Goal: Task Accomplishment & Management: Complete application form

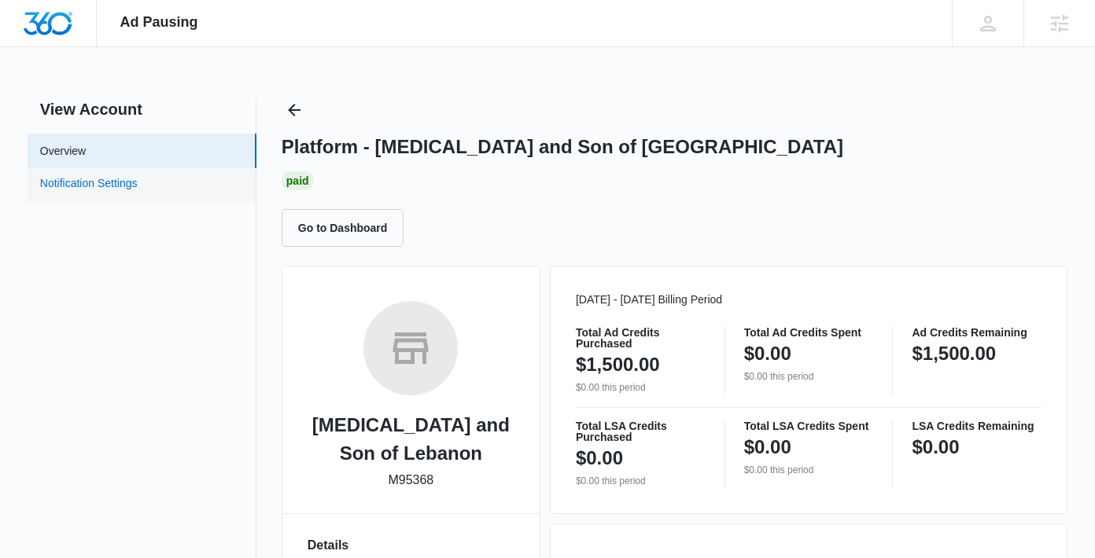
click at [138, 184] on link "Notification Settings" at bounding box center [89, 185] width 98 height 20
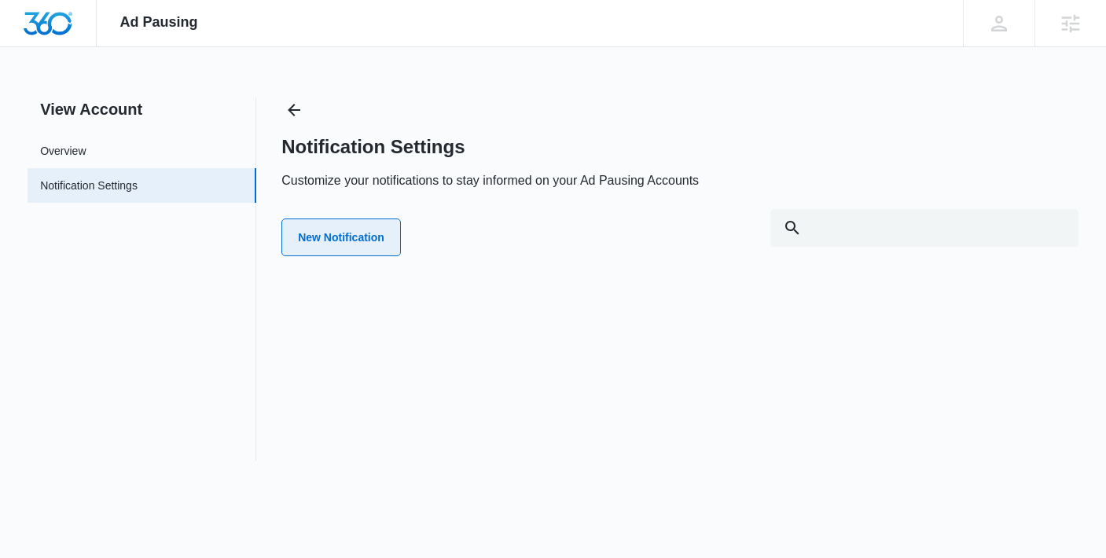
click at [352, 223] on button "New Notification" at bounding box center [342, 238] width 120 height 38
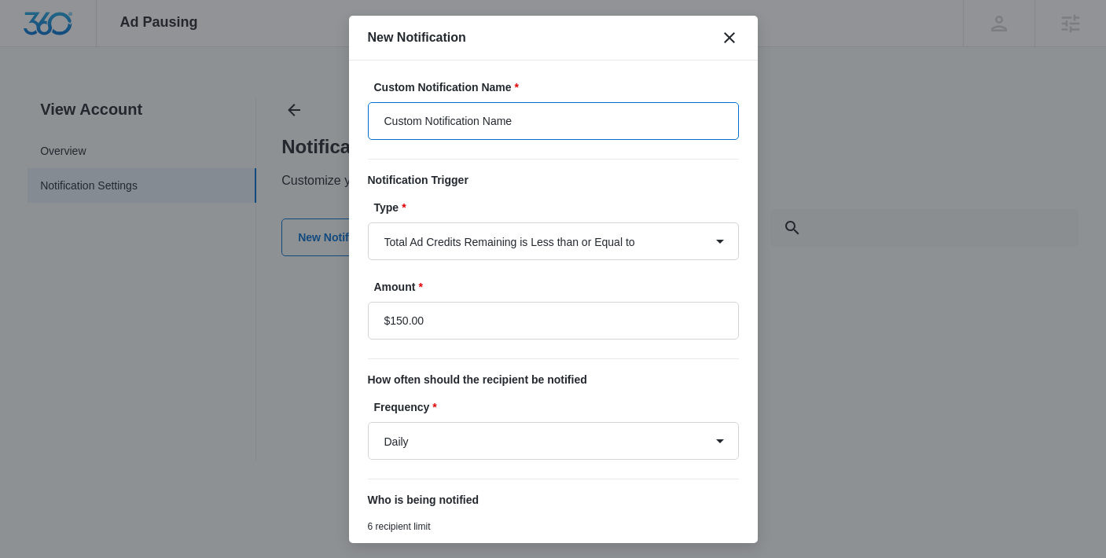
click at [579, 124] on input "Custom Notification Name" at bounding box center [553, 121] width 371 height 38
type input "Ad Credit Balance Low"
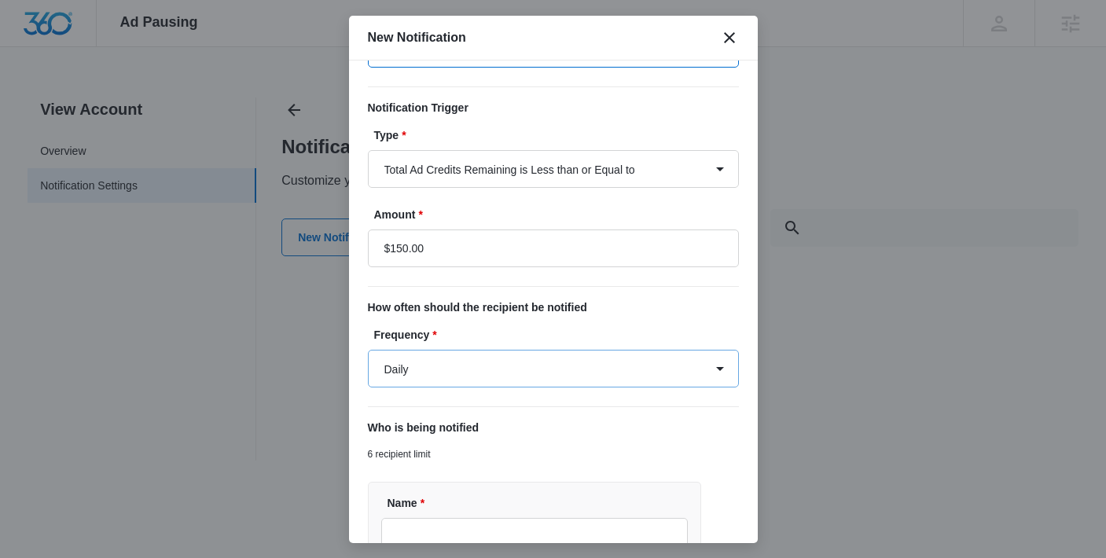
scroll to position [102, 0]
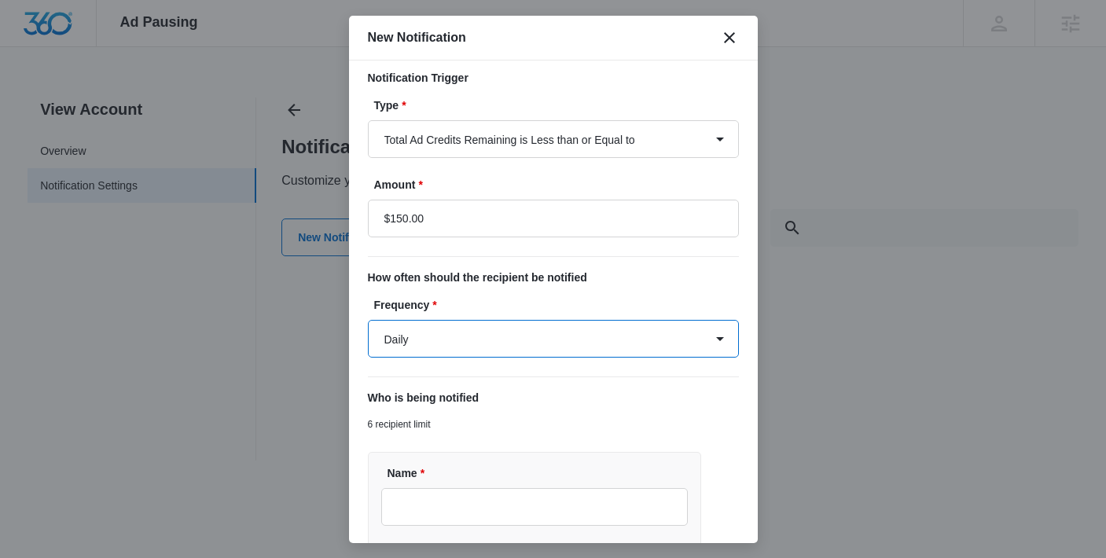
click at [487, 342] on select "Daily Every Time" at bounding box center [553, 339] width 371 height 38
select select "every_time"
click at [368, 320] on select "Daily Every Time" at bounding box center [553, 339] width 371 height 38
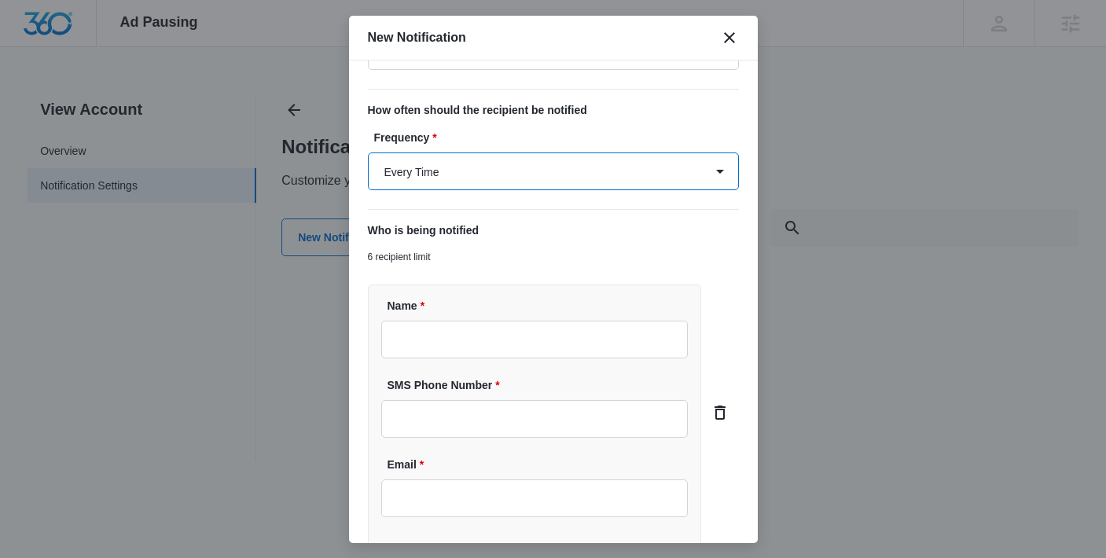
scroll to position [279, 0]
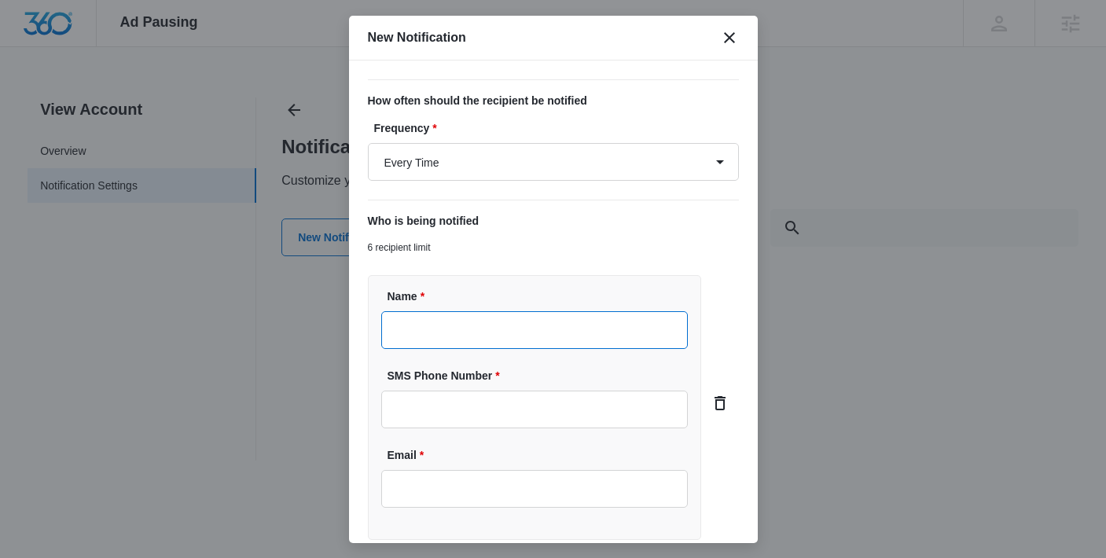
click at [451, 337] on input "Name *" at bounding box center [534, 330] width 307 height 38
type input "[PERSON_NAME]"
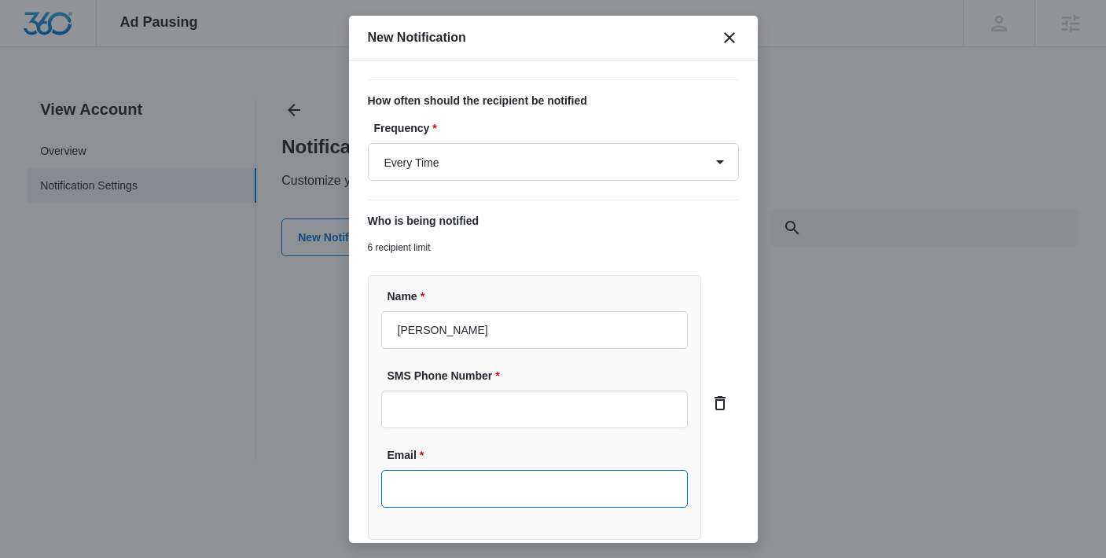
click at [447, 500] on input "Email *" at bounding box center [534, 489] width 307 height 38
type input "[EMAIL_ADDRESS][DOMAIN_NAME]"
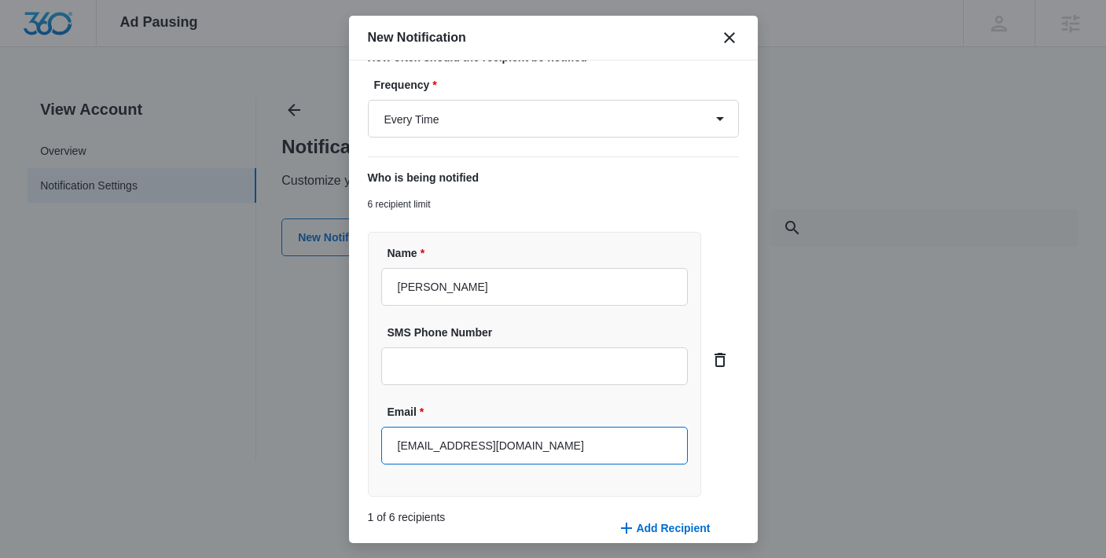
scroll to position [396, 0]
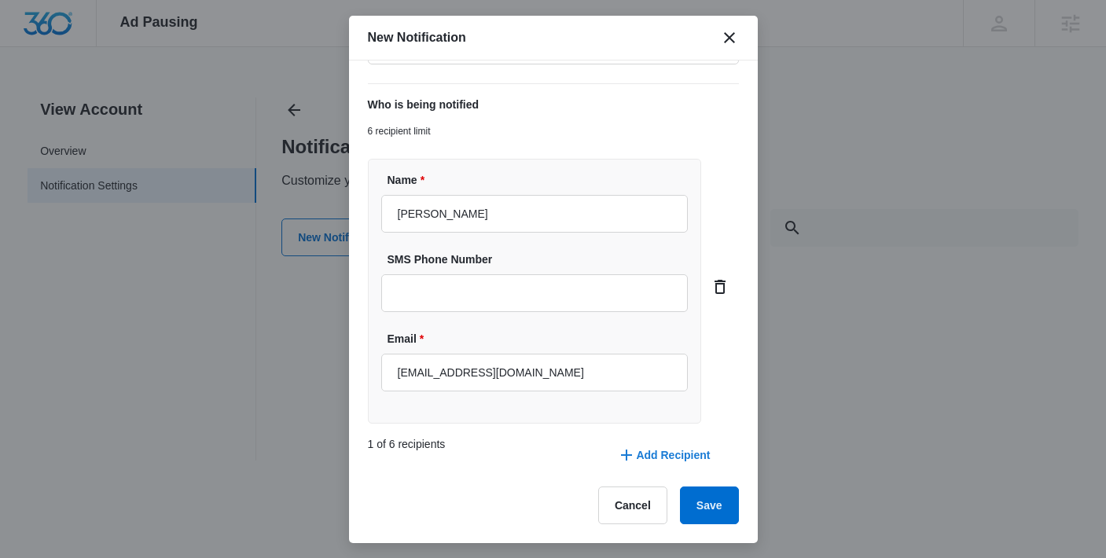
click at [657, 461] on button "Add Recipient" at bounding box center [664, 455] width 124 height 38
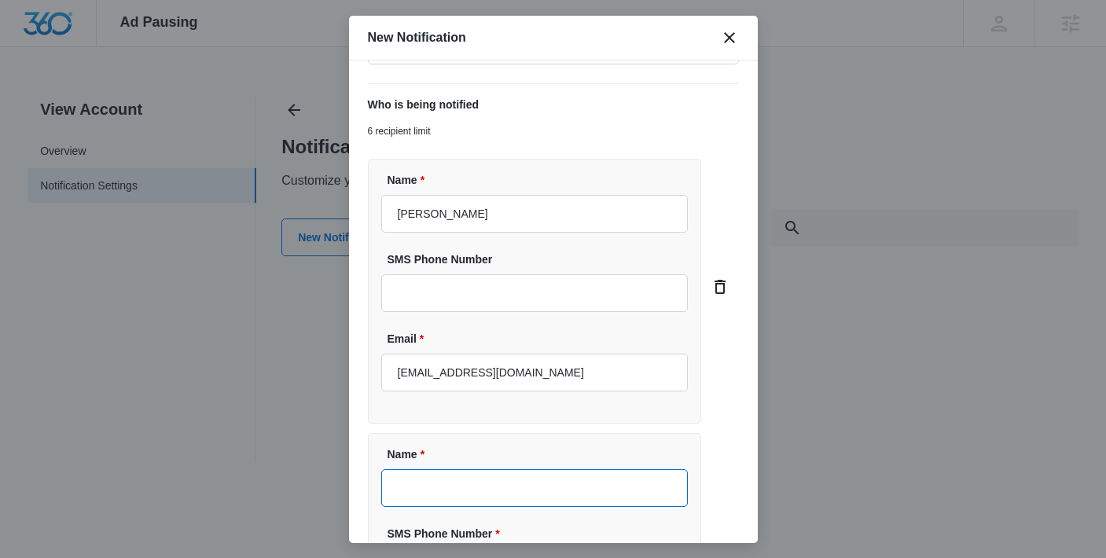
paste input "Steve Qvick"
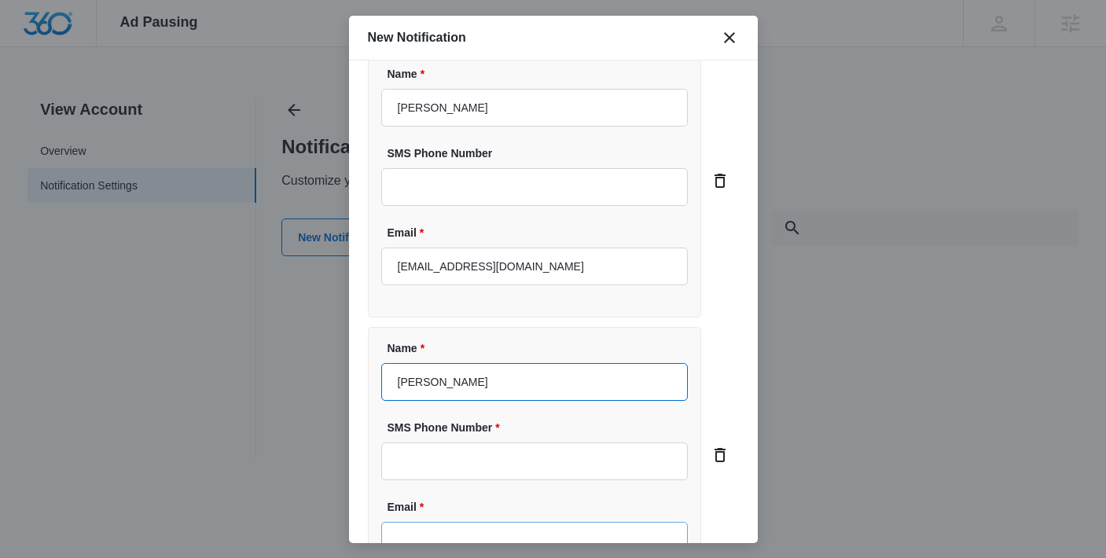
scroll to position [543, 0]
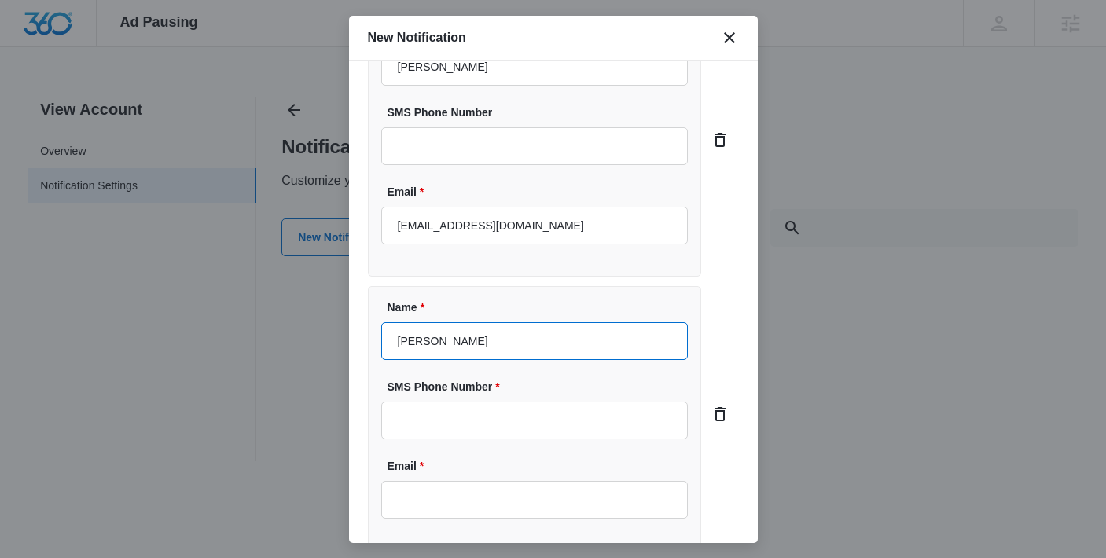
type input "Steve Qvick"
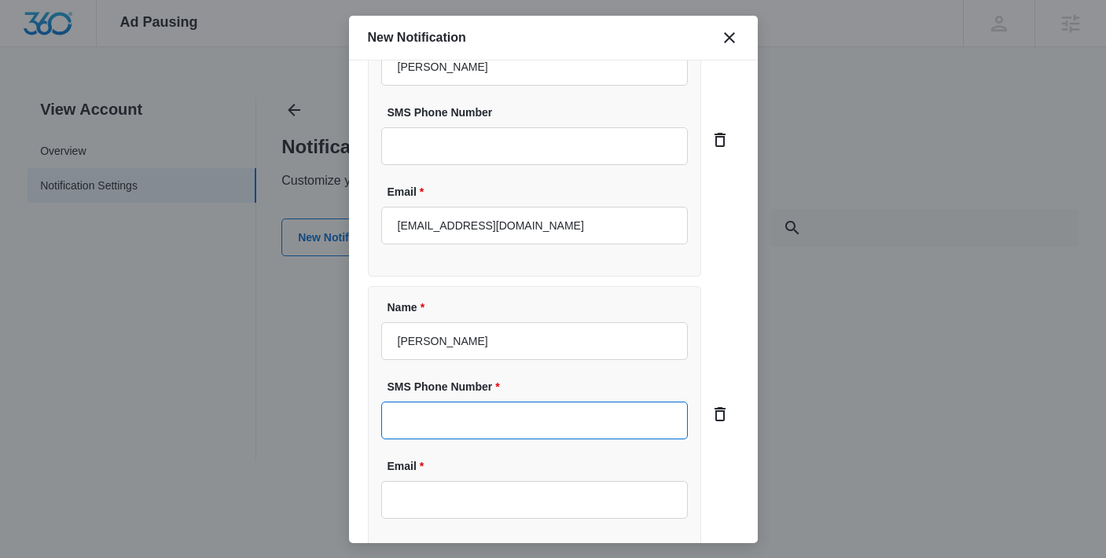
click at [475, 436] on input "SMS Phone Number *" at bounding box center [534, 421] width 307 height 38
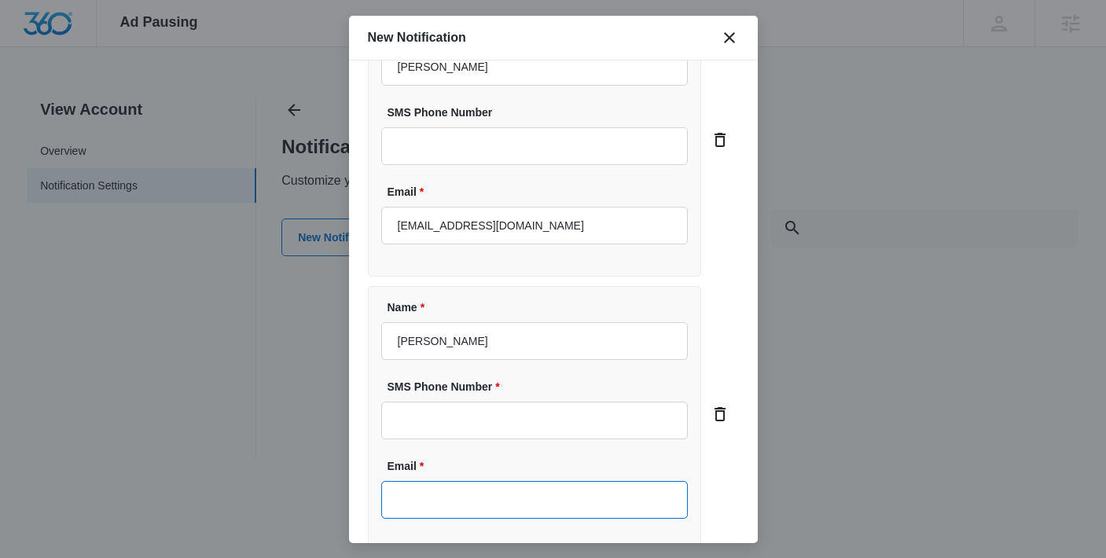
click at [472, 497] on input "Email *" at bounding box center [534, 500] width 307 height 38
paste input "[PERSON_NAME][EMAIL_ADDRESS][DOMAIN_NAME]"
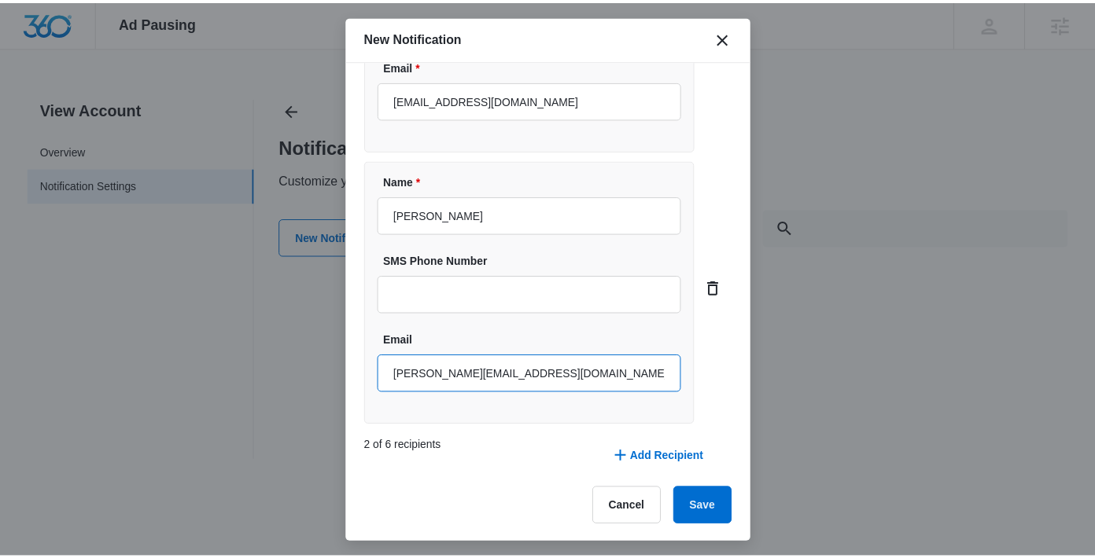
scroll to position [670, 0]
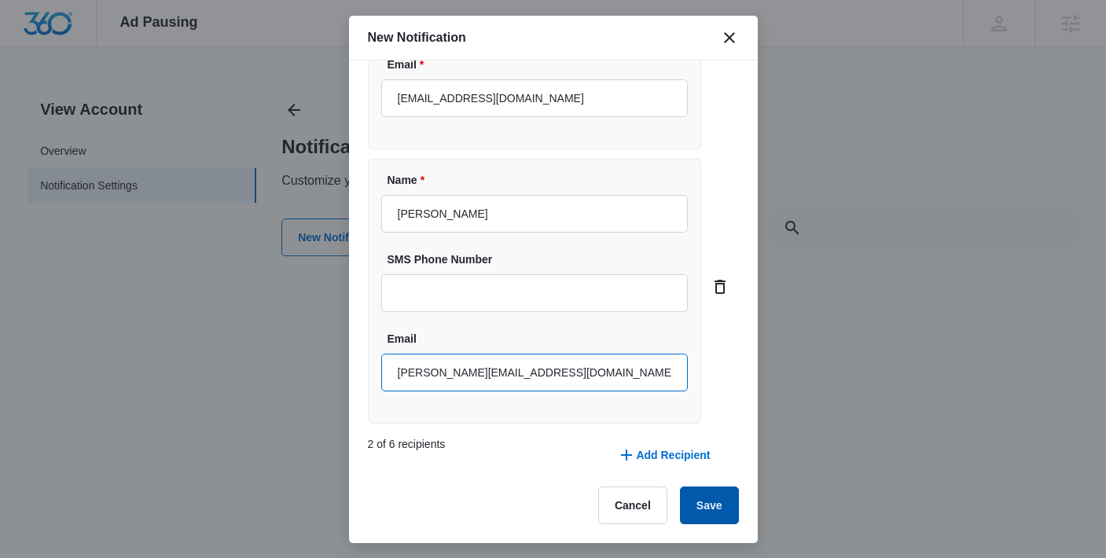
type input "[PERSON_NAME][EMAIL_ADDRESS][DOMAIN_NAME]"
click at [695, 503] on button "Save" at bounding box center [709, 506] width 59 height 38
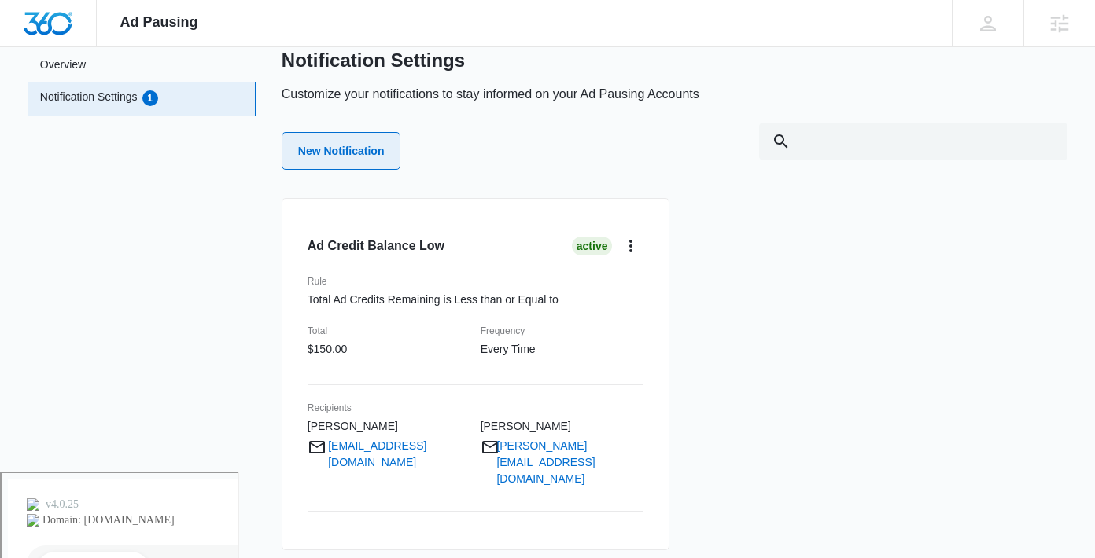
scroll to position [0, 0]
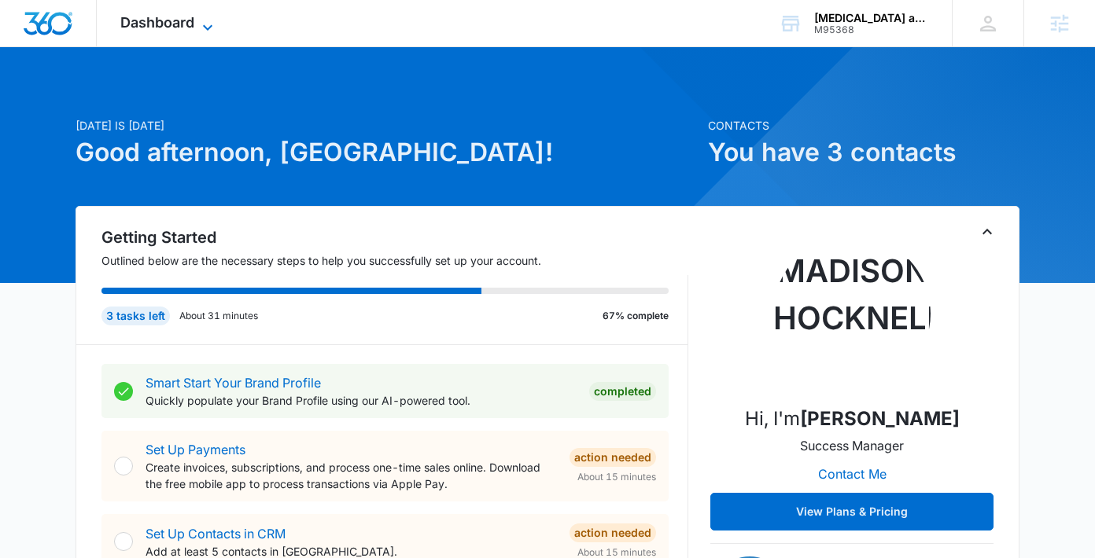
click at [201, 30] on icon at bounding box center [207, 27] width 19 height 19
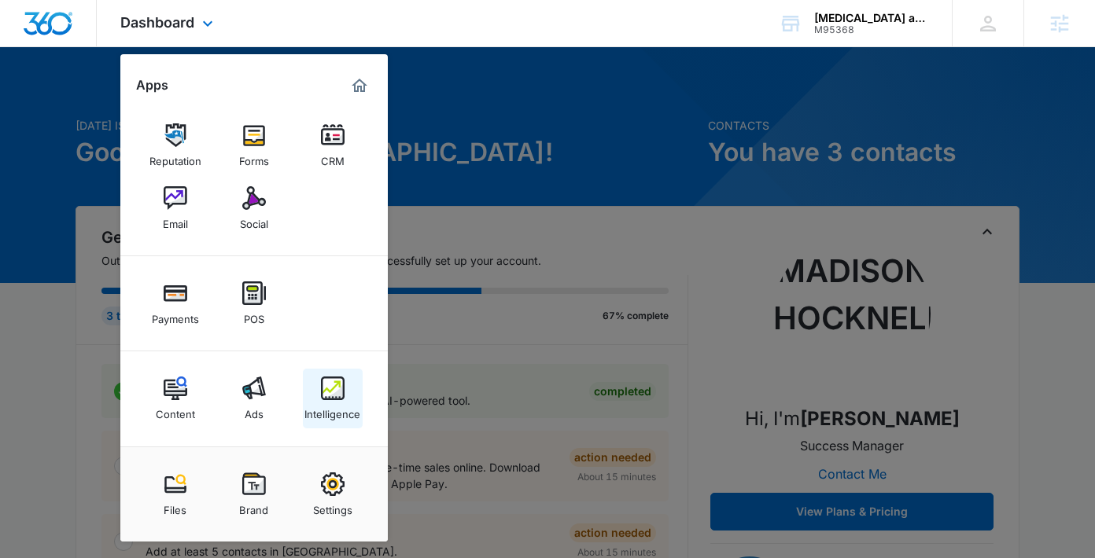
click at [327, 408] on div "Intelligence" at bounding box center [332, 410] width 56 height 20
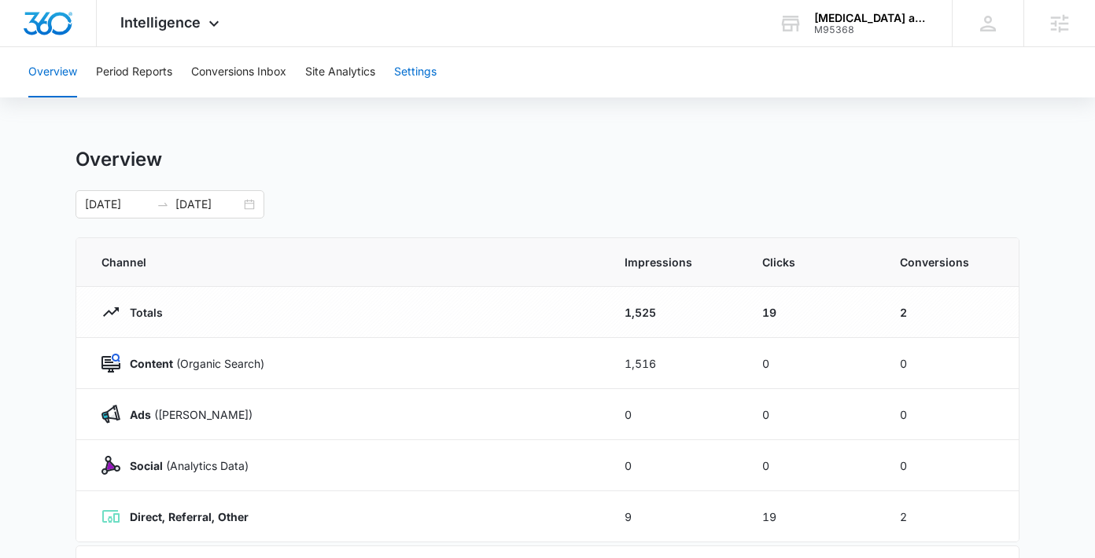
click at [409, 77] on button "Settings" at bounding box center [415, 72] width 42 height 50
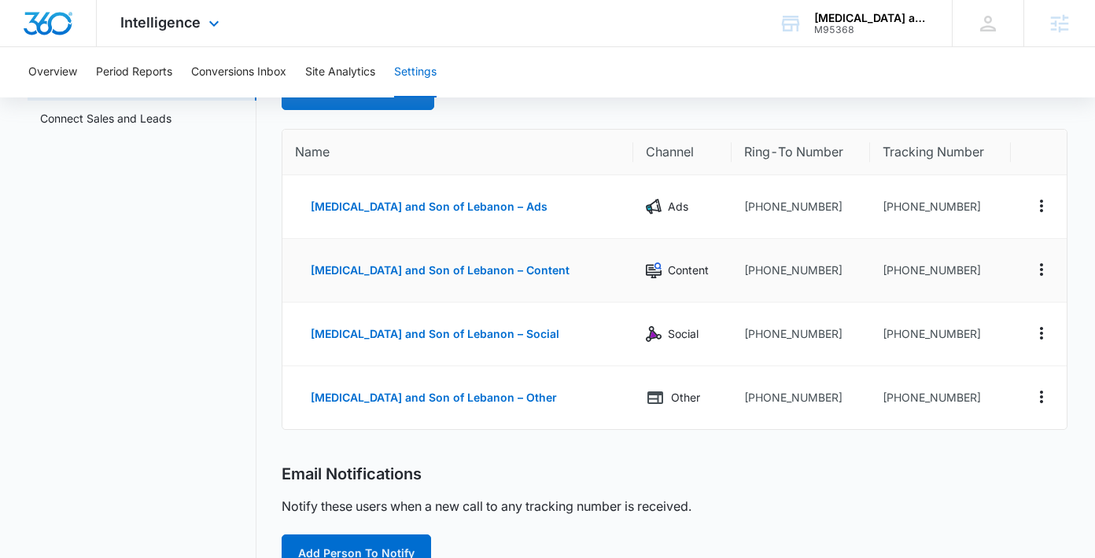
scroll to position [116, 0]
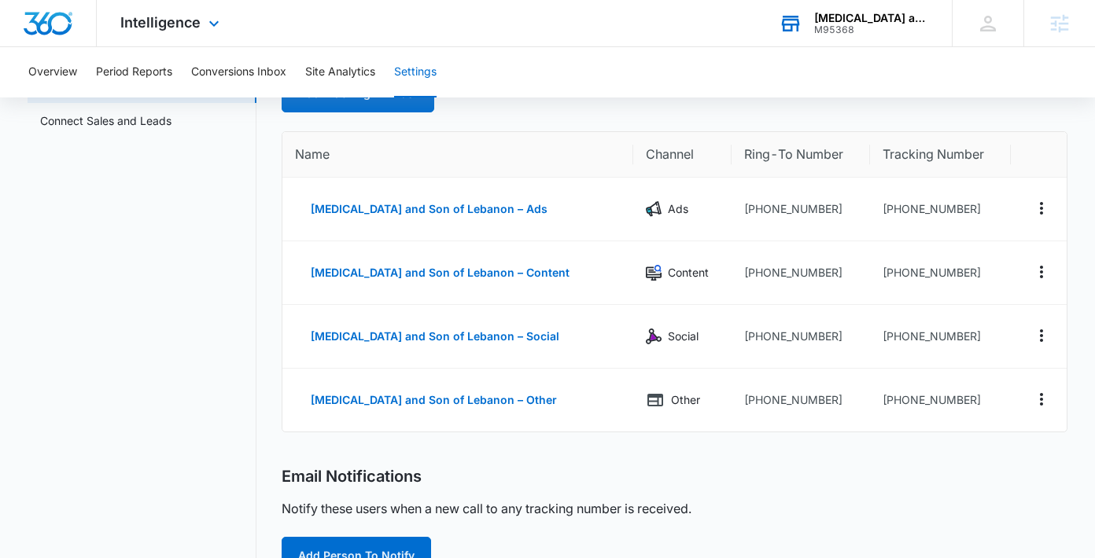
click at [830, 28] on div "M95368" at bounding box center [871, 29] width 115 height 11
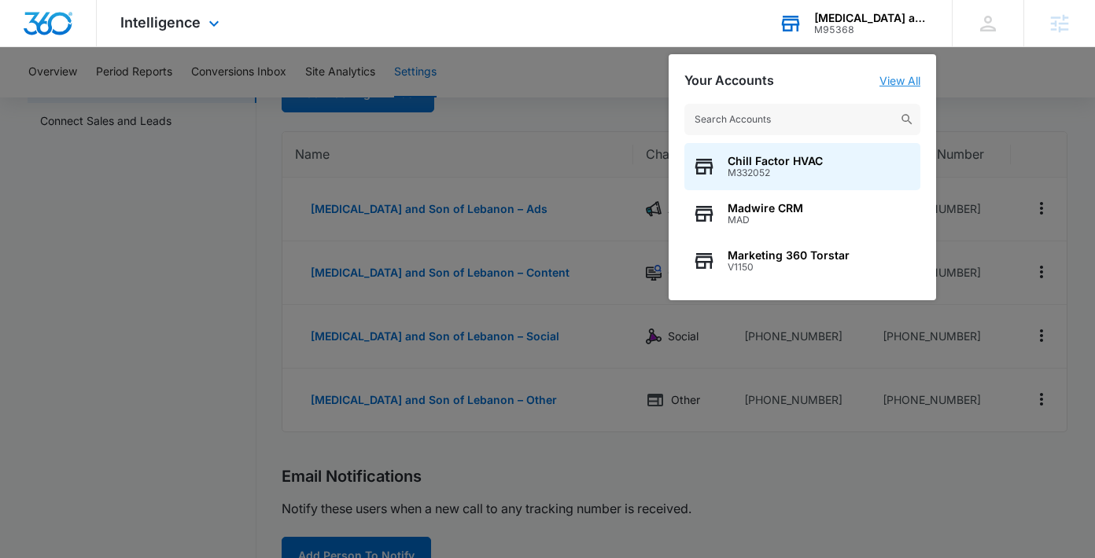
click at [916, 74] on link "View All" at bounding box center [899, 80] width 41 height 13
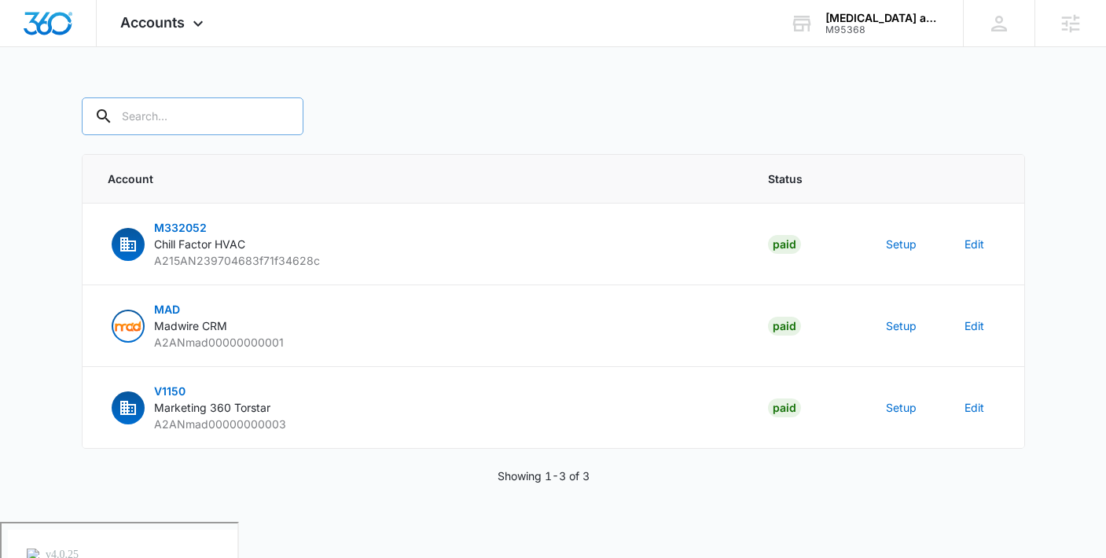
click at [189, 108] on input "text" at bounding box center [193, 117] width 222 height 38
type input "[MEDICAL_DATA] and"
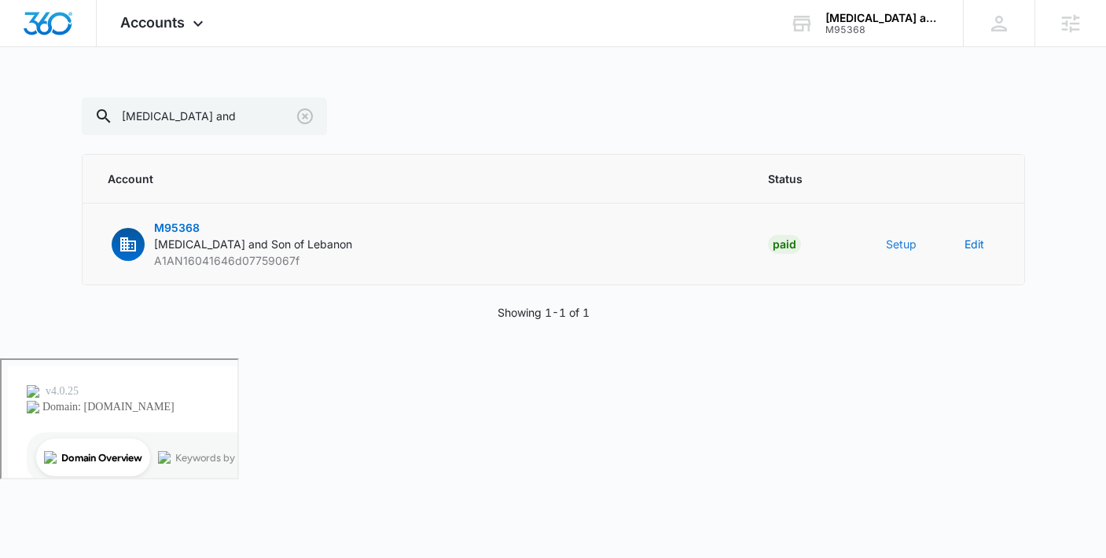
click at [906, 248] on button "Setup" at bounding box center [901, 244] width 31 height 17
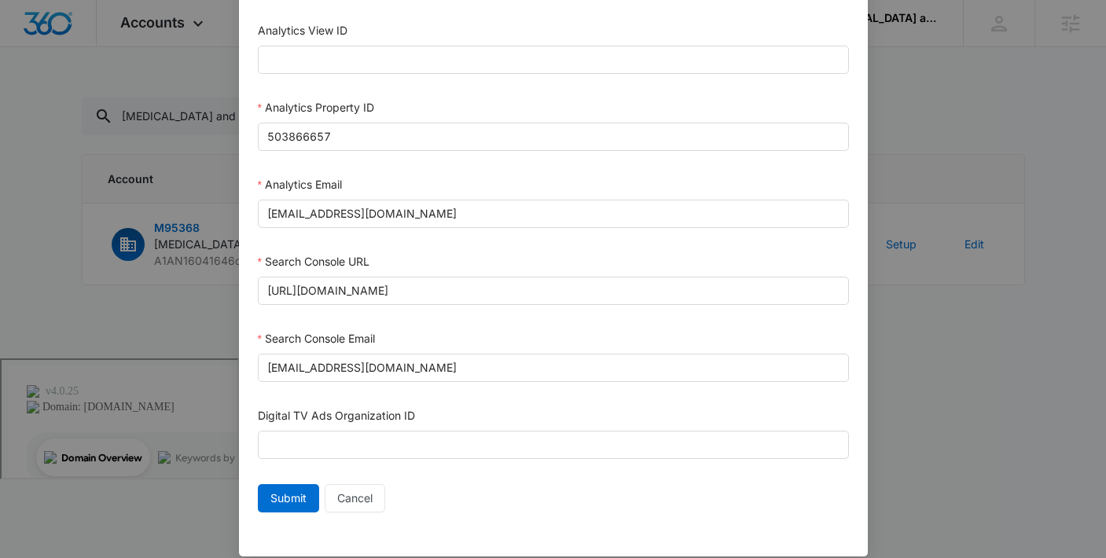
scroll to position [831, 0]
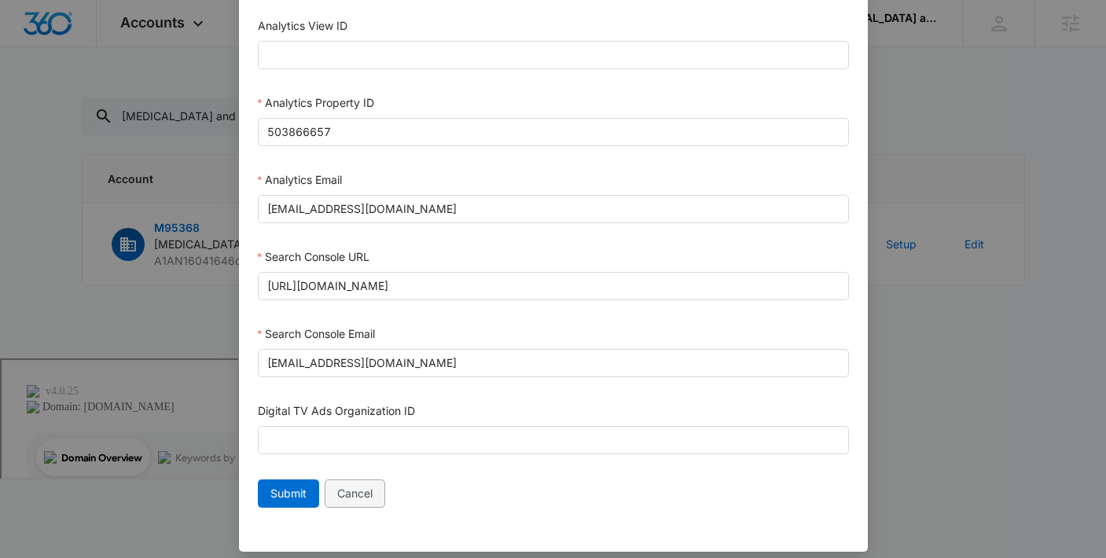
click at [360, 497] on span "Cancel" at bounding box center [354, 493] width 35 height 17
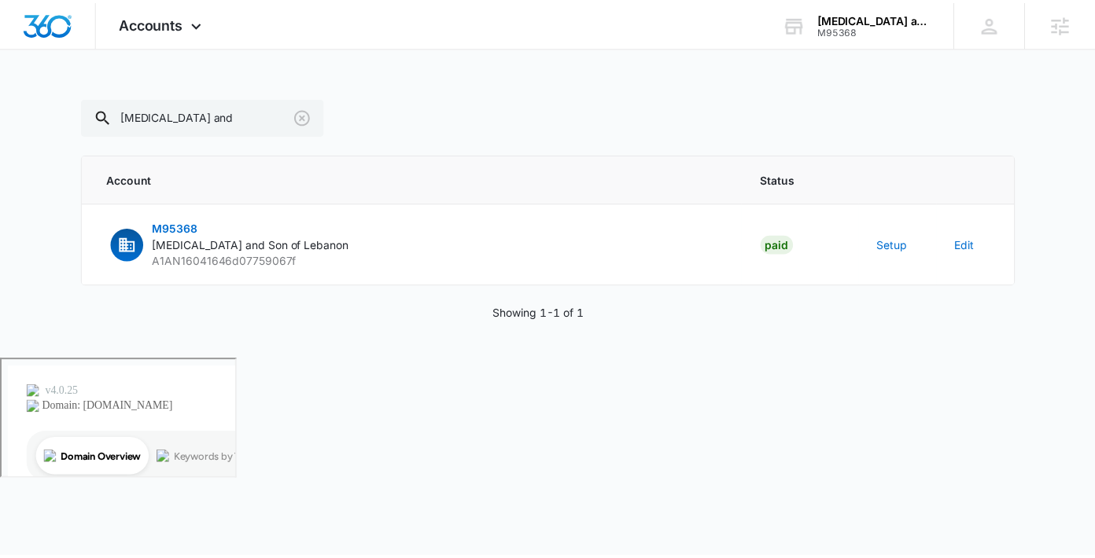
scroll to position [828, 0]
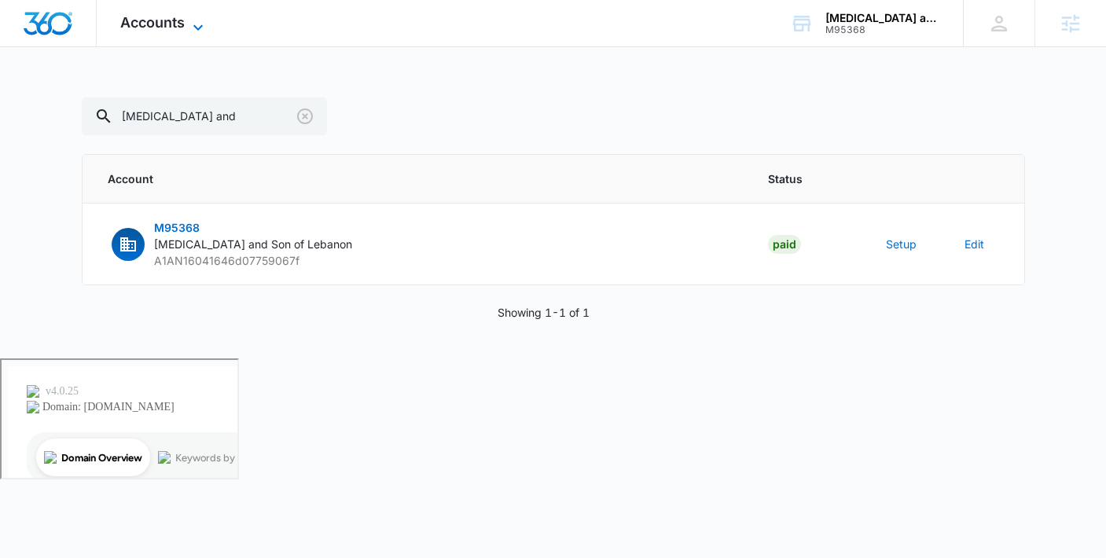
click at [164, 22] on span "Accounts" at bounding box center [152, 22] width 64 height 17
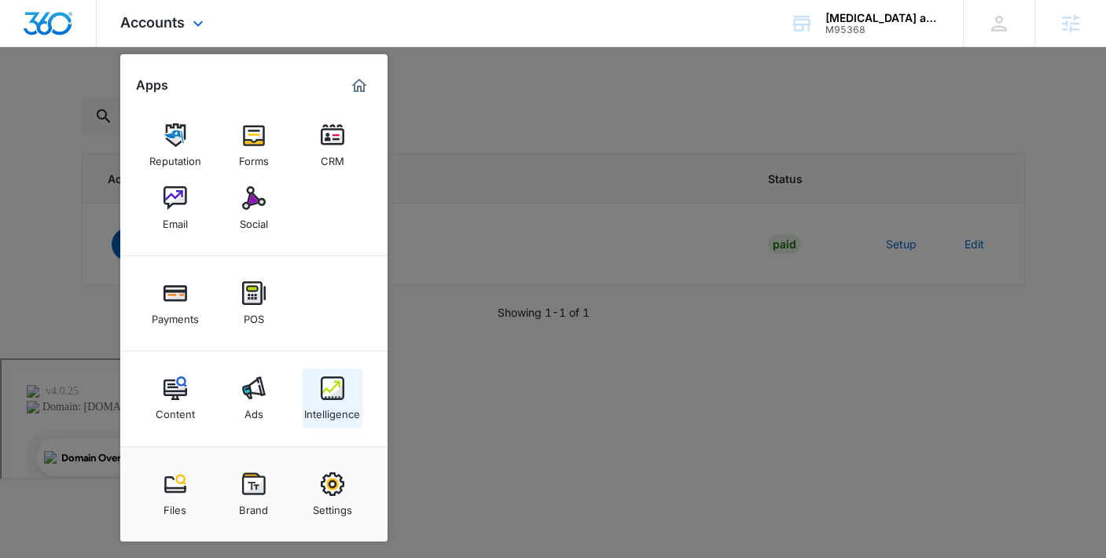
click at [355, 400] on div "Intelligence" at bounding box center [332, 410] width 56 height 20
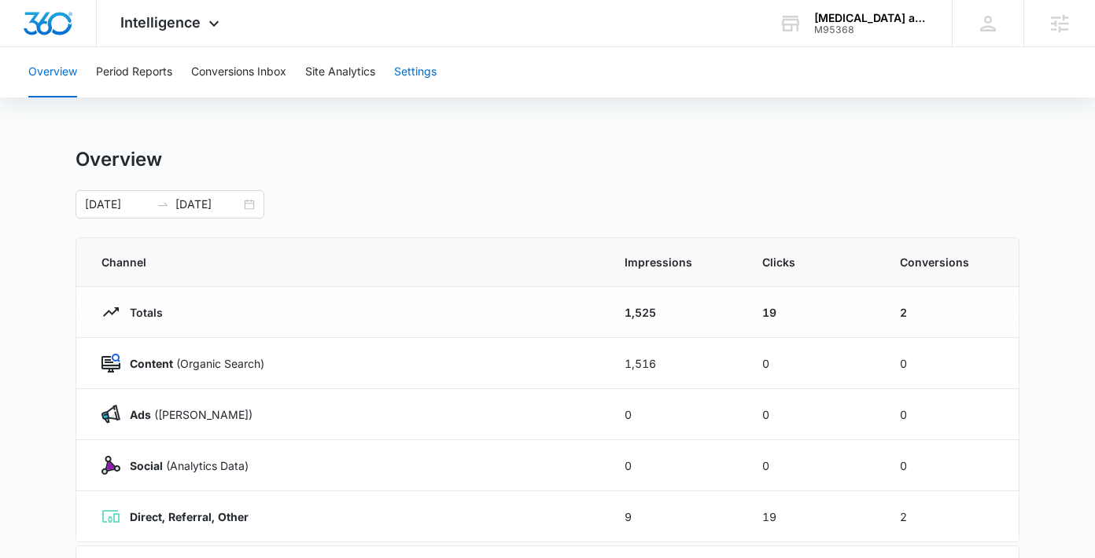
click at [434, 68] on button "Settings" at bounding box center [415, 72] width 42 height 50
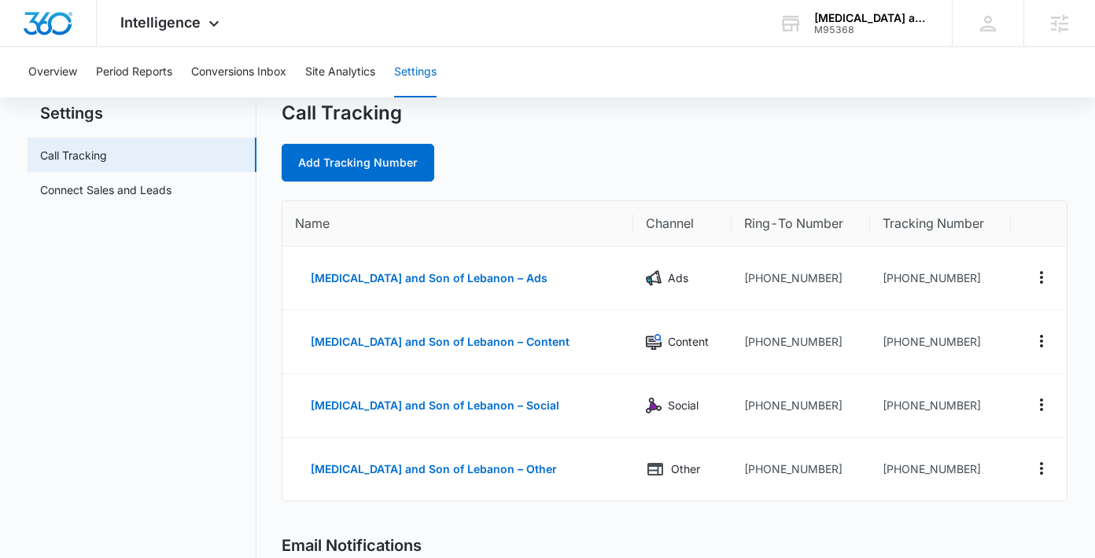
scroll to position [75, 0]
